Goal: Information Seeking & Learning: Learn about a topic

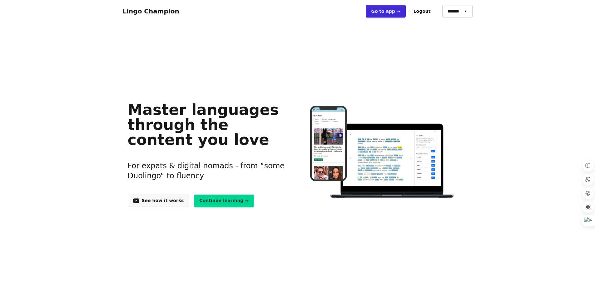
drag, startPoint x: 0, startPoint y: 0, endPoint x: 104, endPoint y: 52, distance: 116.7
click at [203, 204] on link "Continue learning →" at bounding box center [224, 200] width 60 height 12
